Goal: Information Seeking & Learning: Learn about a topic

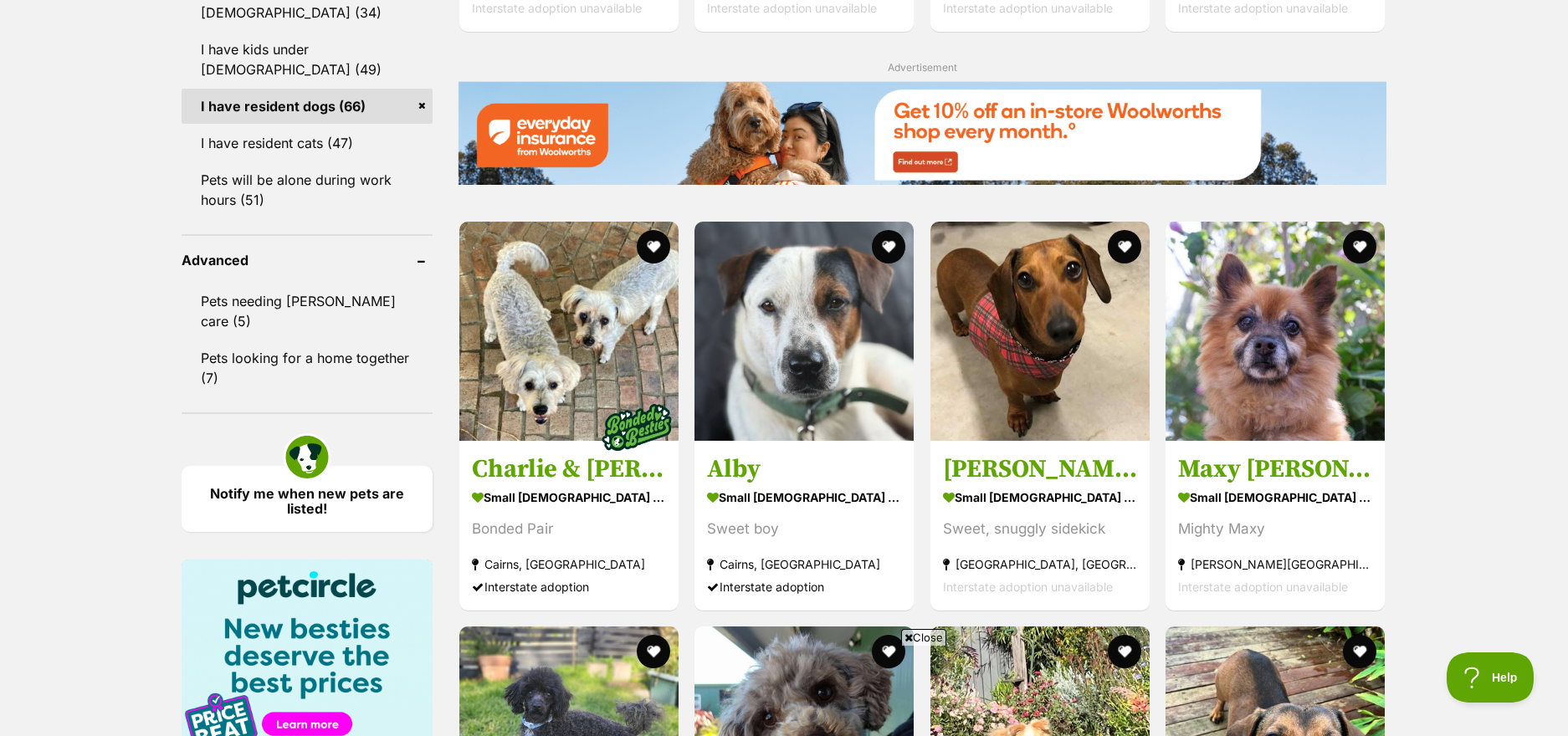
scroll to position [2174, 0]
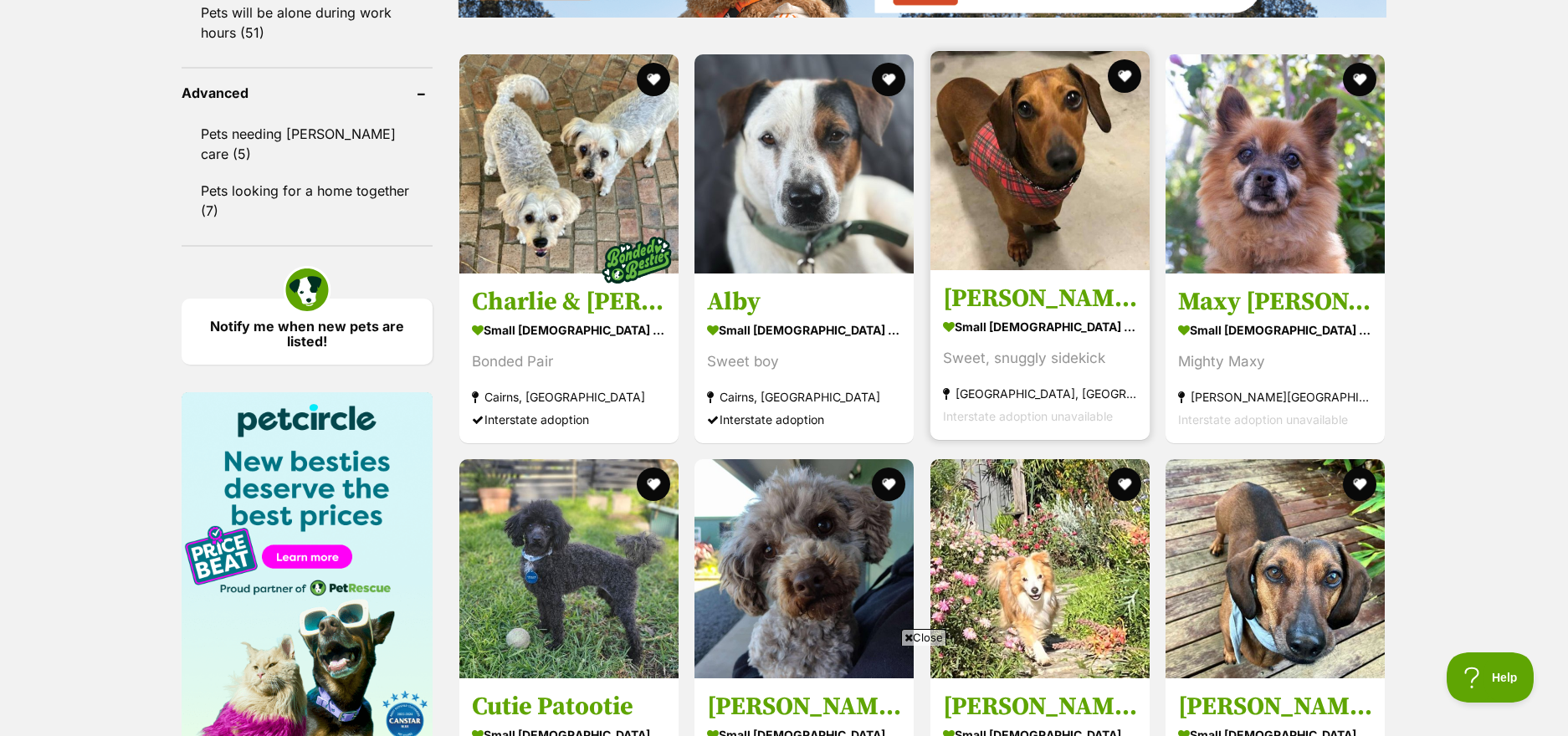
click at [1053, 347] on div "Sweet, snuggly sidekick" at bounding box center [1040, 358] width 194 height 23
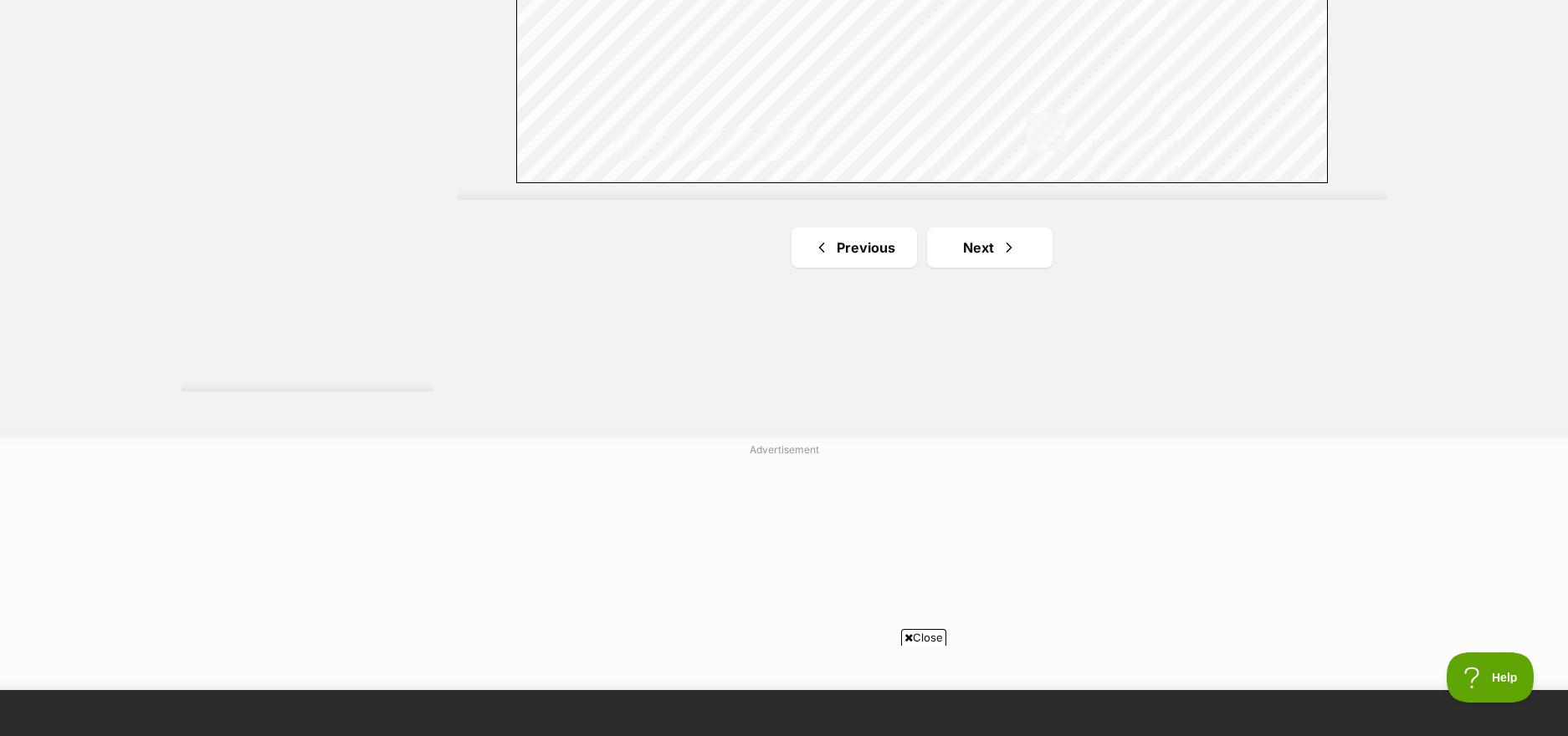
drag, startPoint x: 1293, startPoint y: 550, endPoint x: 1311, endPoint y: 542, distance: 19.7
click at [1316, 541] on div at bounding box center [784, 568] width 1568 height 209
